Goal: Navigation & Orientation: Understand site structure

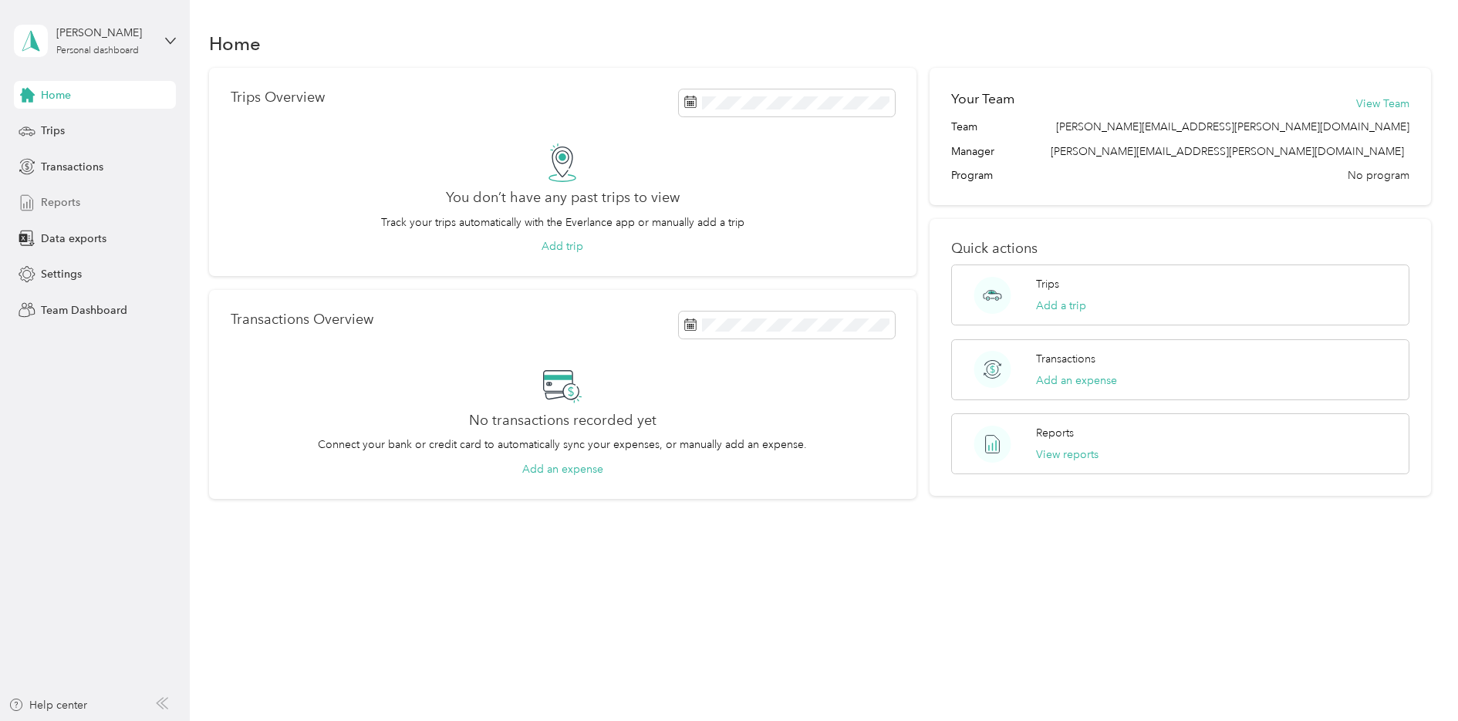
click at [86, 201] on div "Reports" at bounding box center [95, 203] width 162 height 28
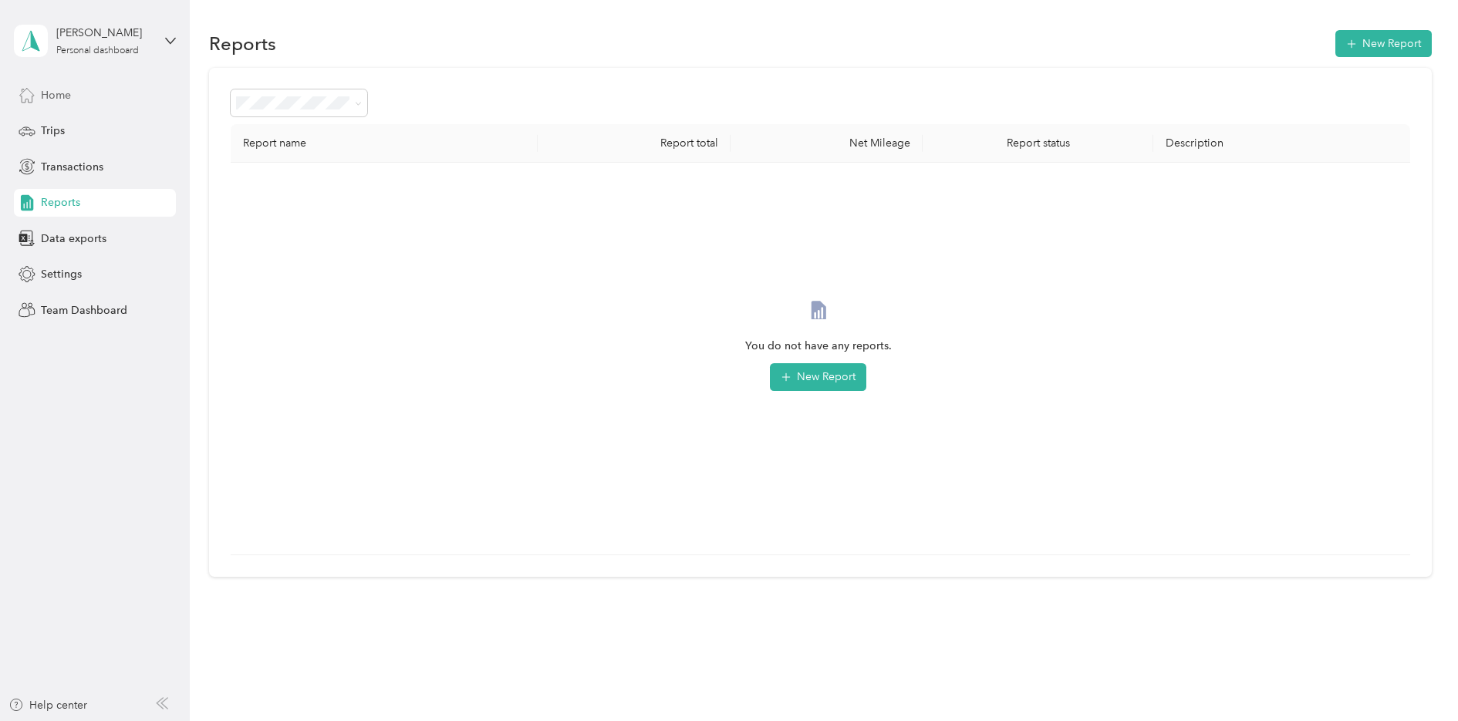
click at [87, 106] on div "Home" at bounding box center [95, 95] width 162 height 28
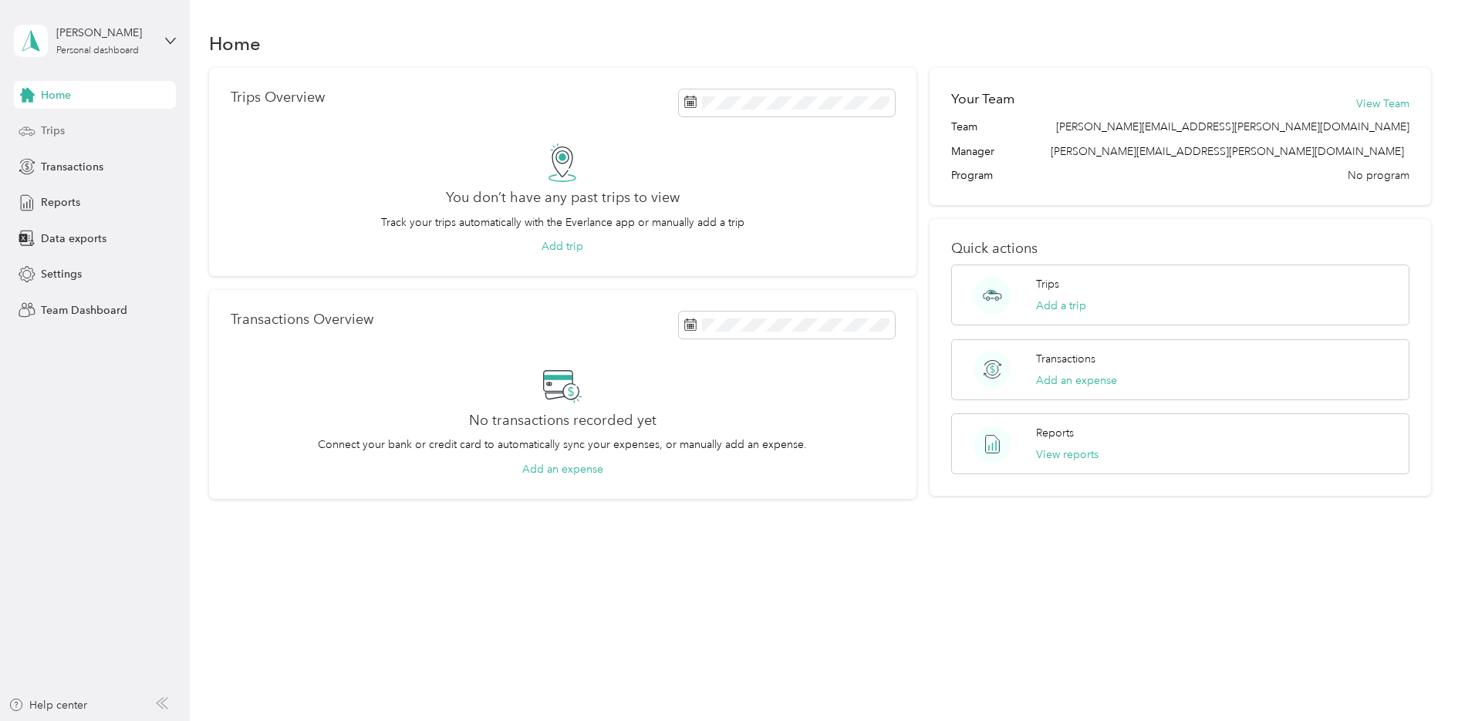
click at [86, 139] on div "Trips" at bounding box center [95, 131] width 162 height 28
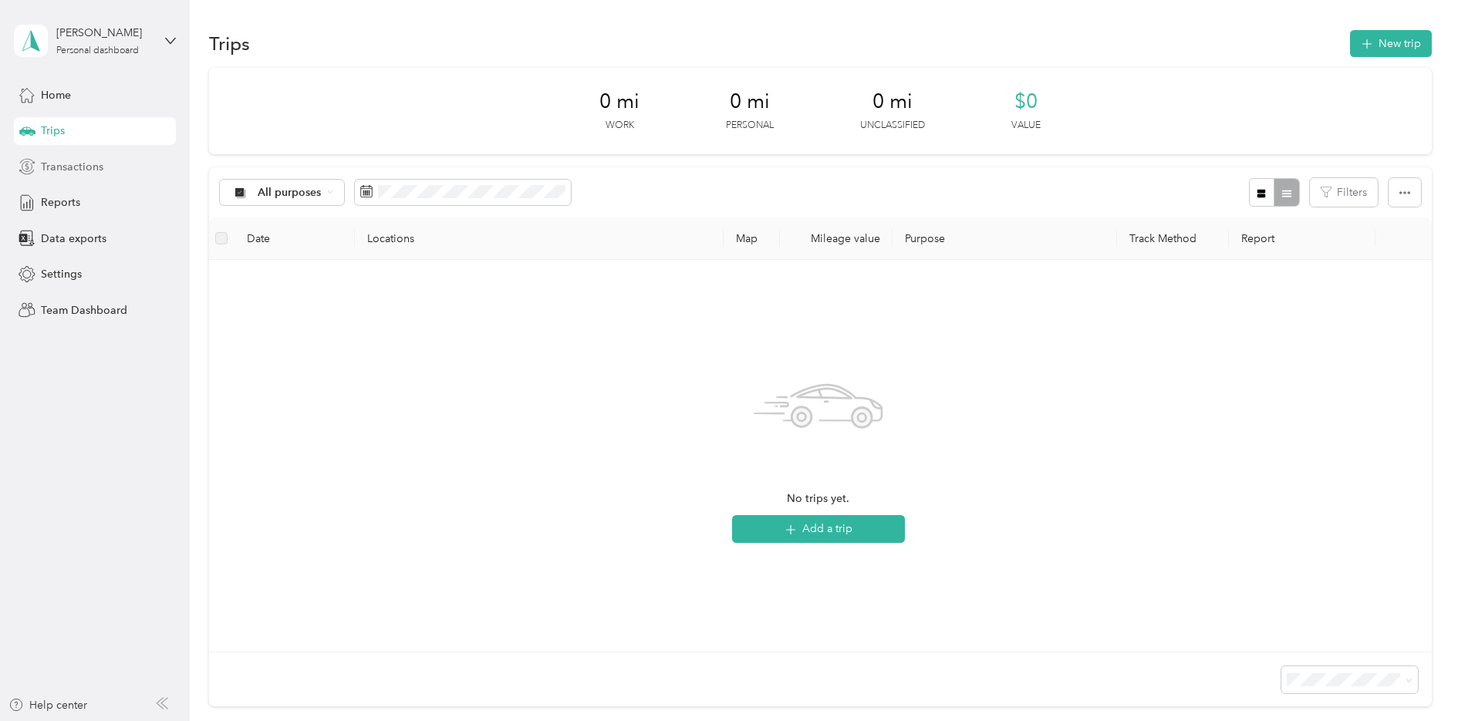
click at [93, 171] on span "Transactions" at bounding box center [72, 167] width 62 height 16
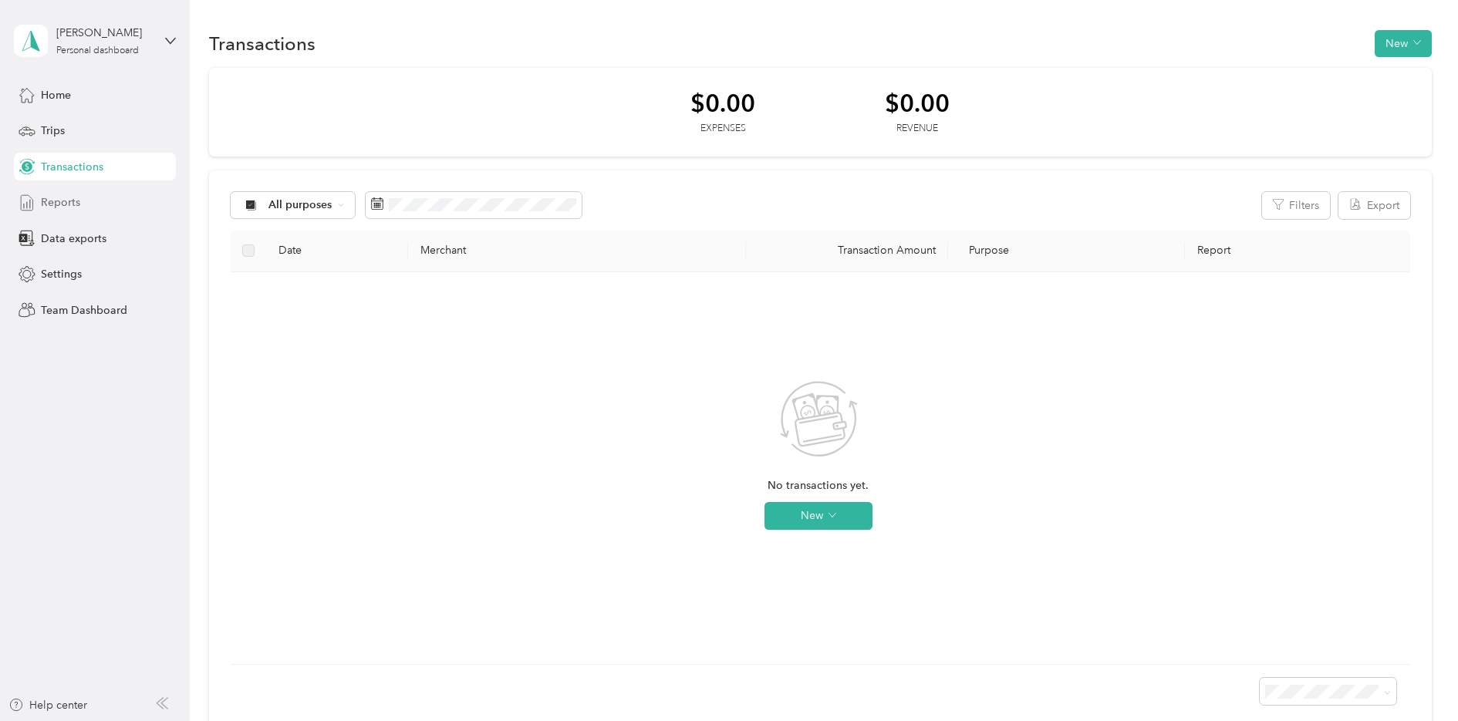
click at [97, 206] on div "Reports" at bounding box center [95, 203] width 162 height 28
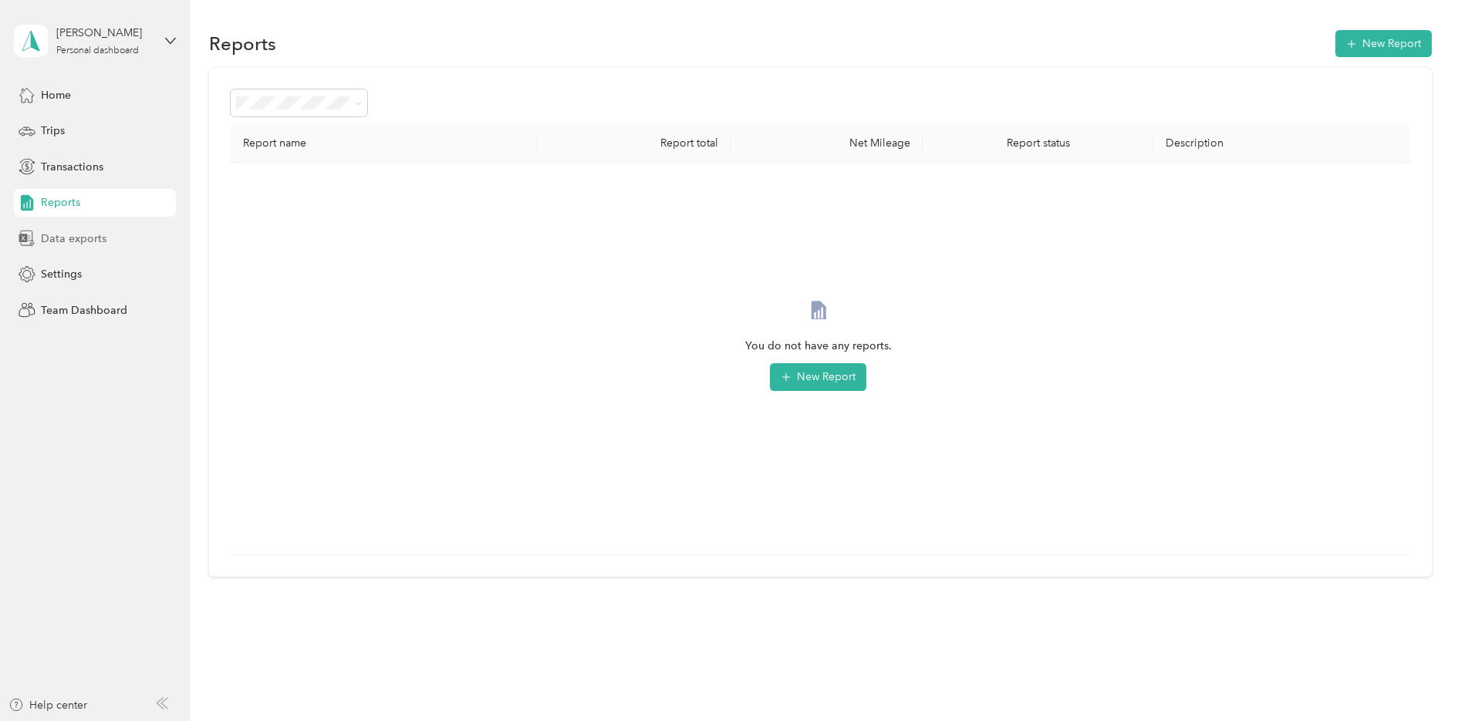
click at [104, 241] on span "Data exports" at bounding box center [74, 239] width 66 height 16
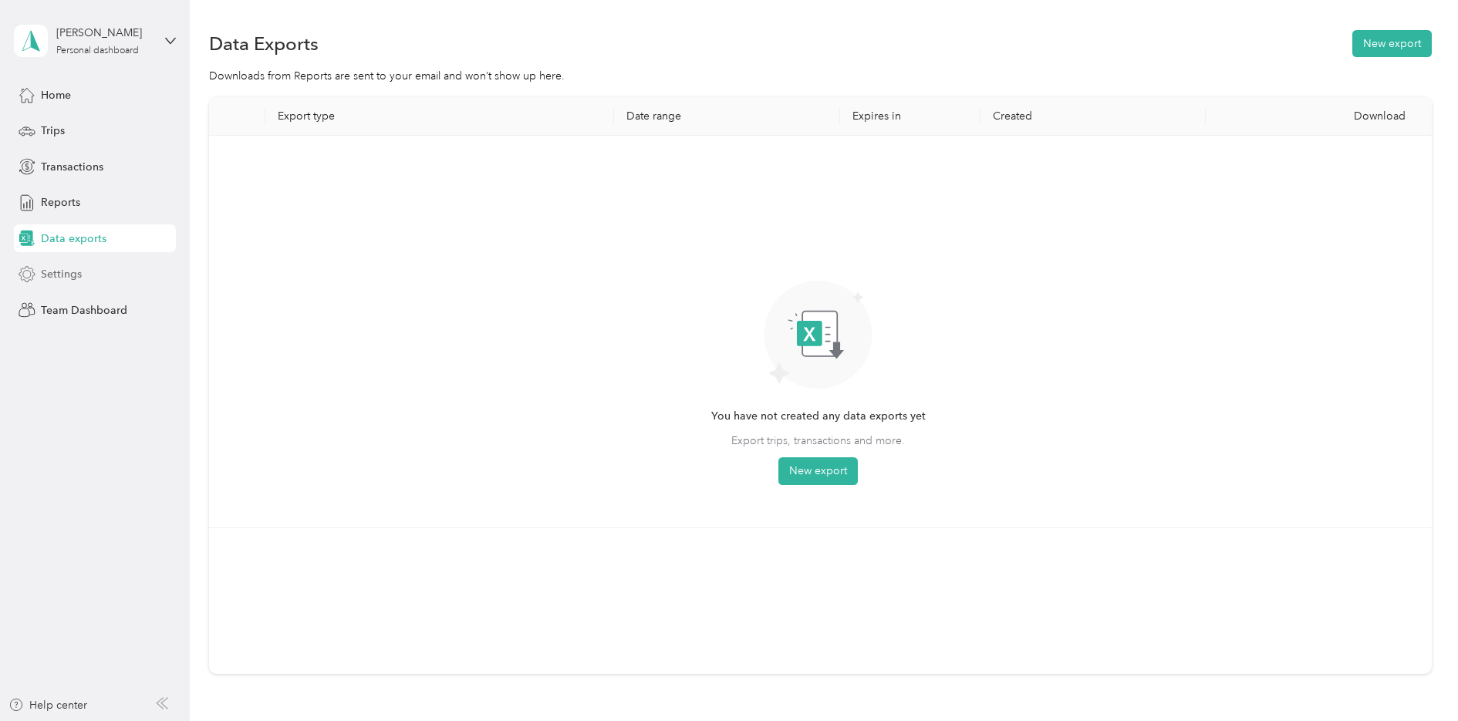
click at [109, 282] on div "Settings" at bounding box center [95, 275] width 162 height 28
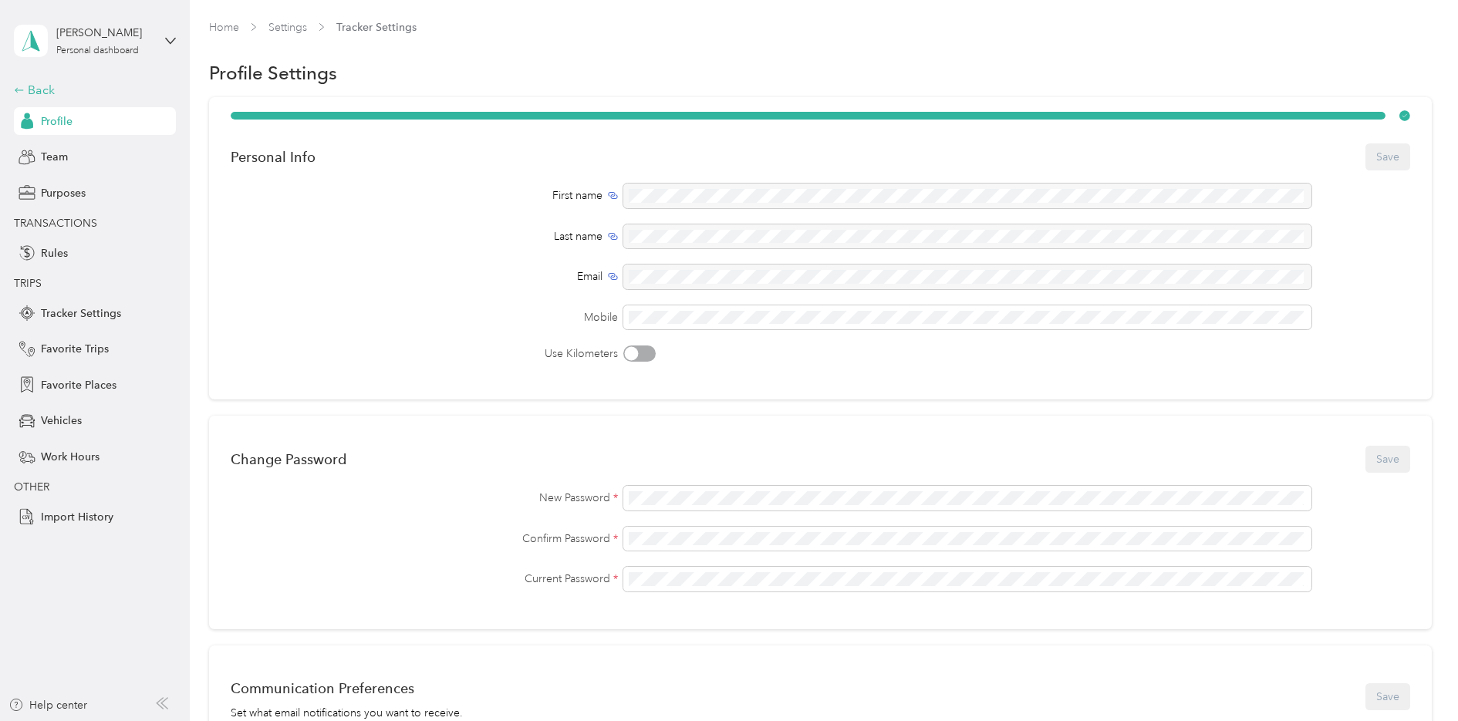
click at [46, 83] on div "Back" at bounding box center [91, 90] width 154 height 19
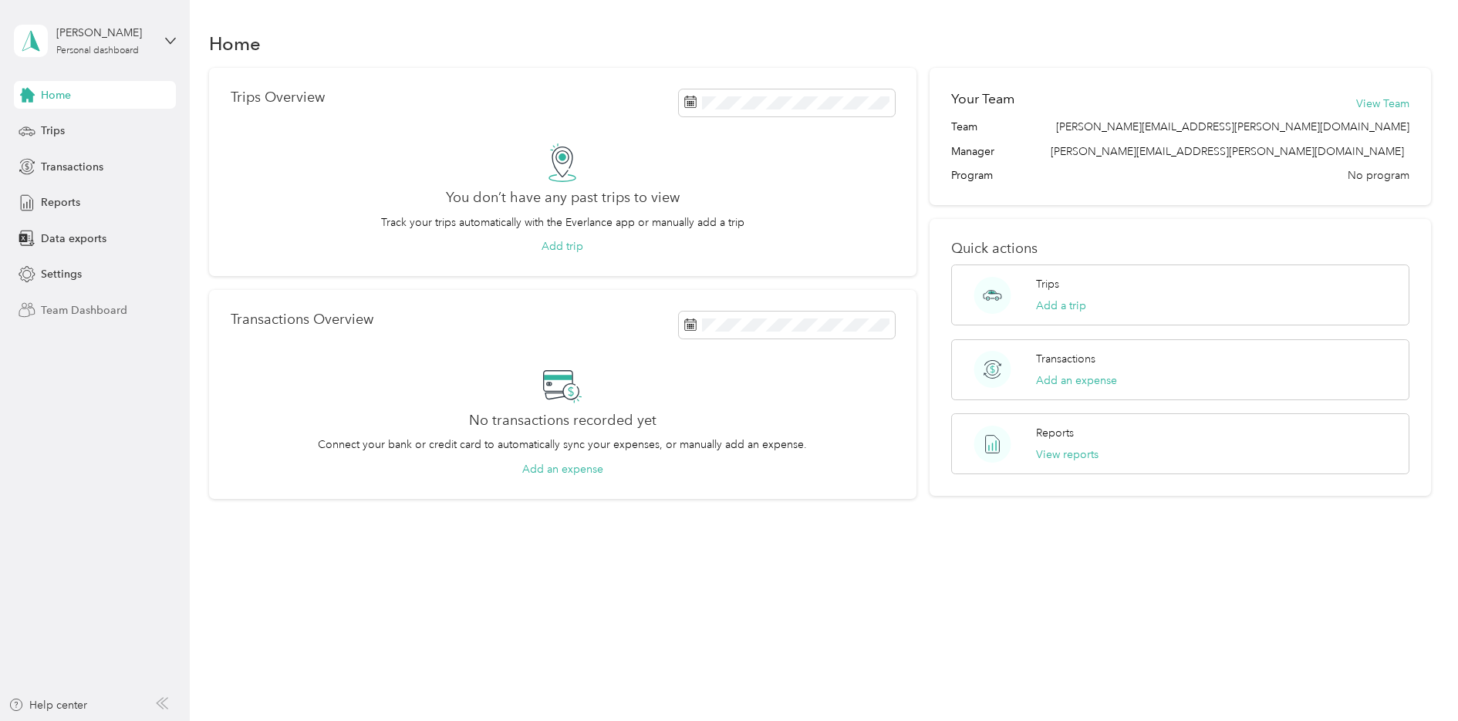
click at [103, 312] on span "Team Dashboard" at bounding box center [84, 310] width 86 height 16
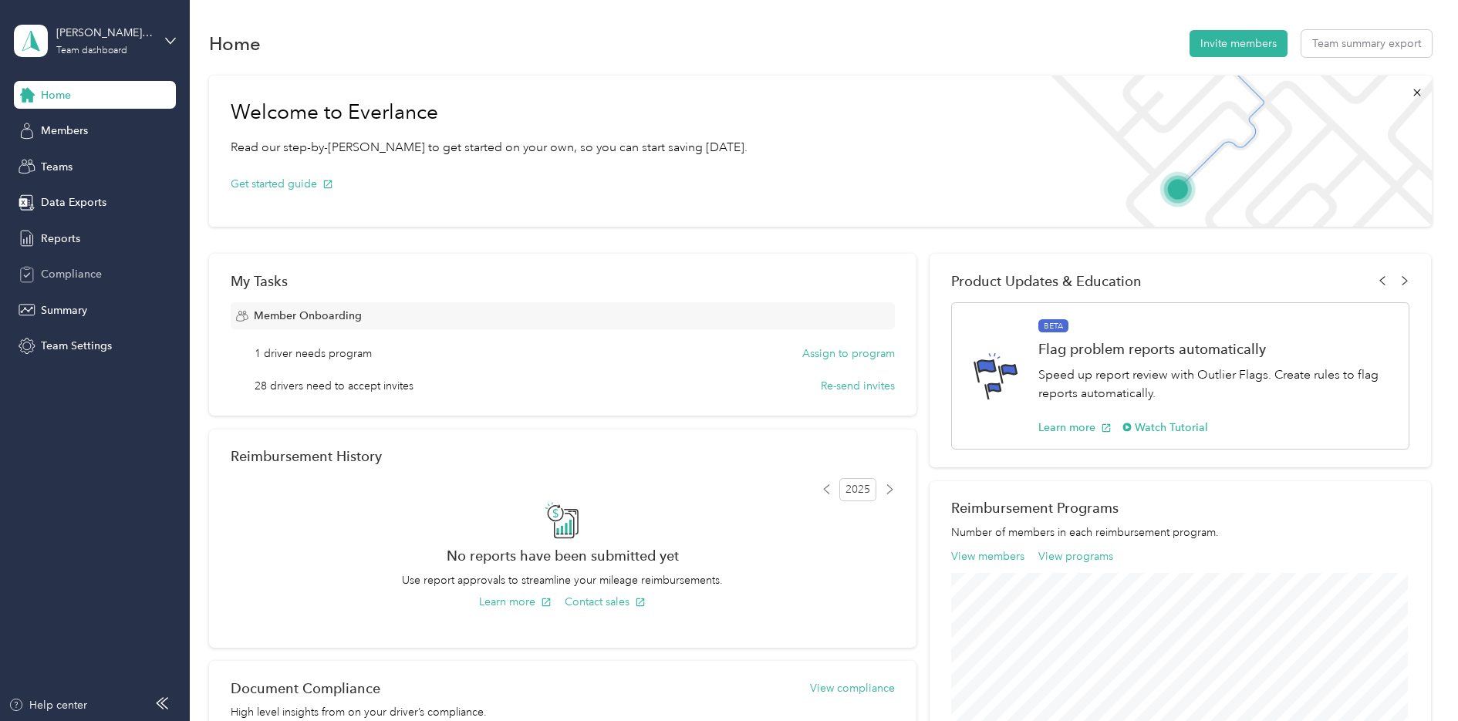
click at [91, 273] on span "Compliance" at bounding box center [71, 274] width 61 height 16
